Goal: Navigation & Orientation: Find specific page/section

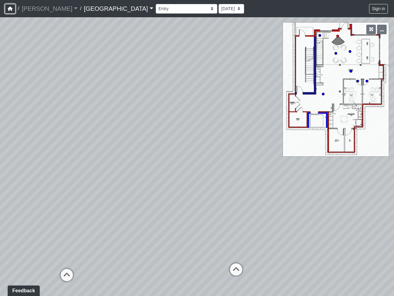
click at [10, 9] on icon "button" at bounding box center [10, 8] width 5 height 4
click at [379, 9] on button "Sign in" at bounding box center [378, 9] width 19 height 10
click at [371, 29] on icon "button" at bounding box center [371, 29] width 4 height 4
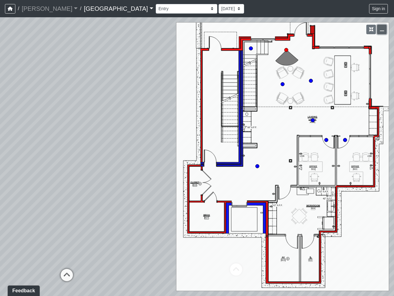
click at [382, 29] on icon "button" at bounding box center [382, 29] width 4 height 4
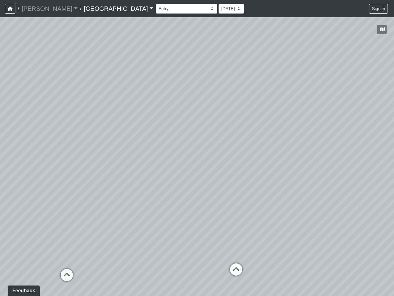
click at [67, 275] on icon at bounding box center [67, 277] width 18 height 18
select select "k3e7LcyyQBYndBQfWaReHH"
click at [236, 269] on div "Loading... Reception Desk Loading... Lobby Loading... Landing Loading... Entry …" at bounding box center [197, 156] width 394 height 278
